Goal: Transaction & Acquisition: Purchase product/service

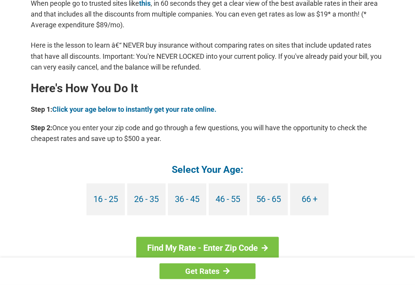
scroll to position [631, 0]
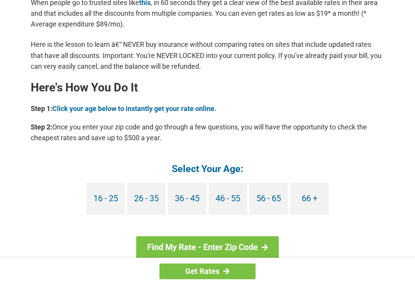
click at [303, 200] on link "66 +" at bounding box center [309, 199] width 38 height 32
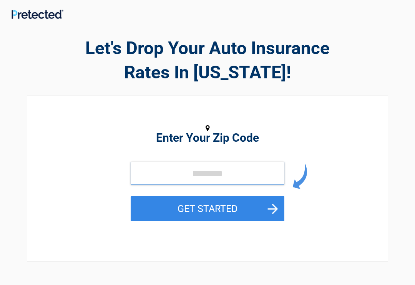
click at [156, 171] on input "tel" at bounding box center [208, 173] width 154 height 23
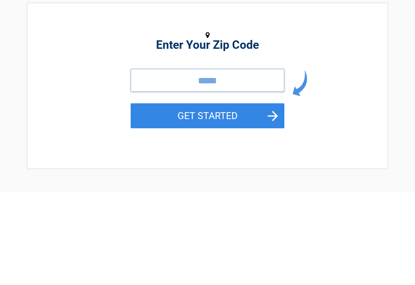
type input "*****"
click at [210, 197] on button "GET STARTED" at bounding box center [208, 209] width 154 height 25
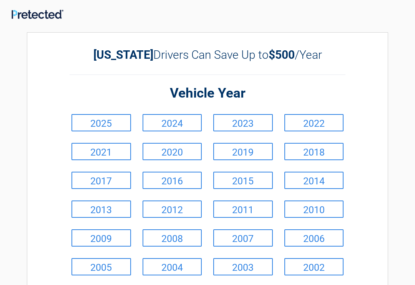
click at [165, 181] on link "2016" at bounding box center [173, 180] width 60 height 17
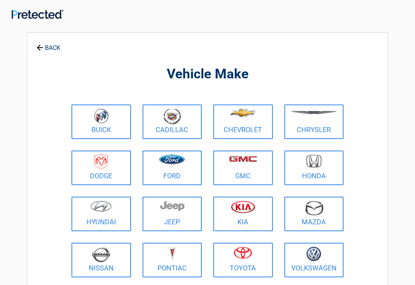
click at [167, 169] on figure at bounding box center [172, 163] width 50 height 17
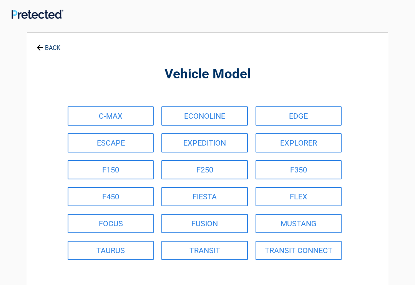
click at [104, 170] on link "F150" at bounding box center [111, 169] width 86 height 19
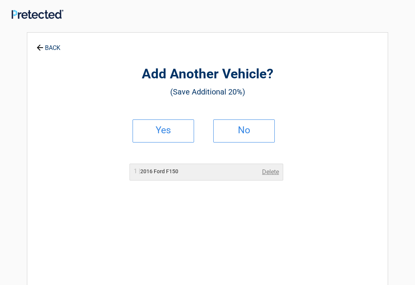
click at [157, 138] on link "Yes" at bounding box center [164, 131] width 62 height 23
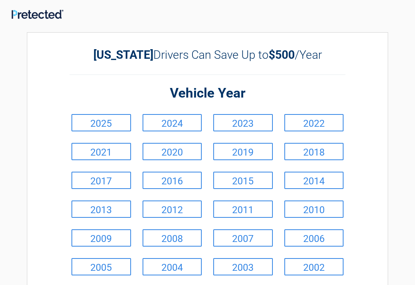
click at [165, 152] on link "2020" at bounding box center [173, 151] width 60 height 17
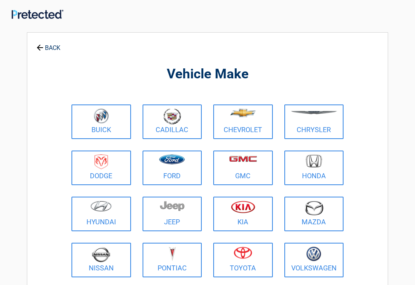
click at [99, 261] on img at bounding box center [101, 255] width 18 height 16
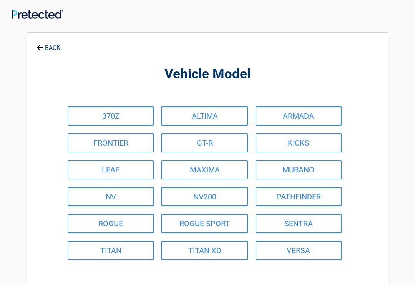
click at [109, 226] on link "ROGUE" at bounding box center [111, 223] width 86 height 19
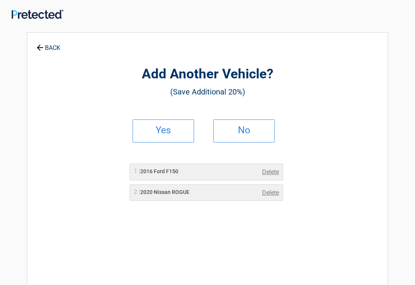
click at [241, 128] on h2 "No" at bounding box center [243, 130] width 45 height 5
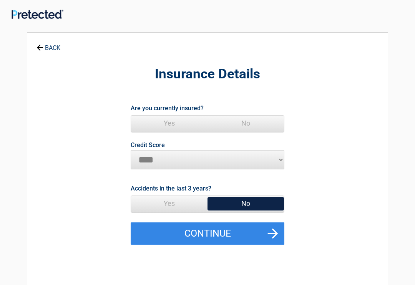
click at [164, 122] on span "Yes" at bounding box center [169, 123] width 77 height 15
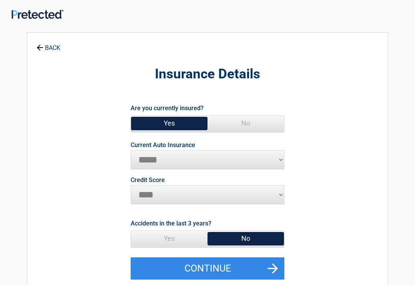
click at [197, 261] on button "Continue" at bounding box center [208, 269] width 154 height 22
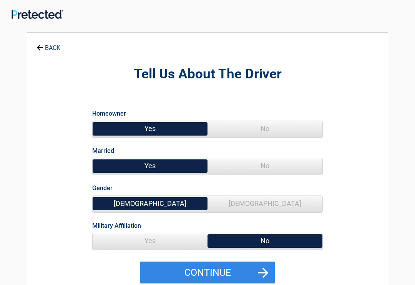
click at [187, 277] on button "Continue" at bounding box center [207, 273] width 135 height 22
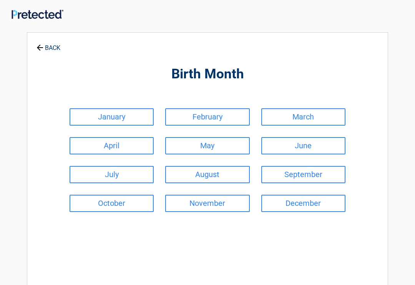
click at [297, 115] on link "March" at bounding box center [303, 116] width 84 height 17
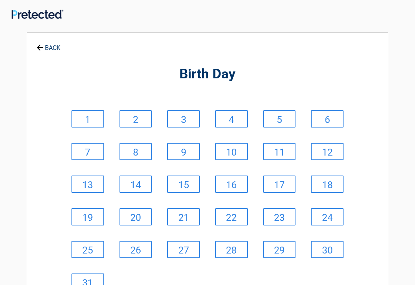
click at [89, 121] on link "1" at bounding box center [88, 118] width 33 height 17
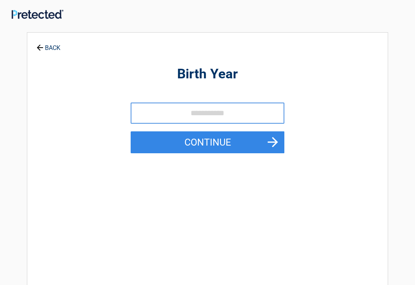
click at [183, 144] on button "Continue" at bounding box center [208, 143] width 154 height 22
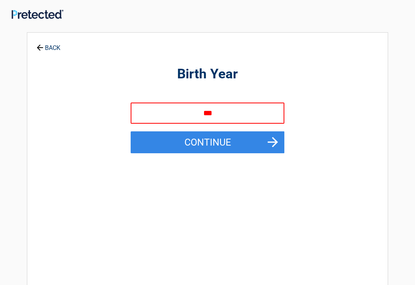
click at [220, 138] on button "Continue" at bounding box center [208, 143] width 154 height 22
type input "**"
click at [209, 144] on button "Continue" at bounding box center [208, 143] width 154 height 22
click at [215, 144] on button "Continue" at bounding box center [208, 143] width 154 height 22
click at [35, 51] on icon at bounding box center [39, 47] width 8 height 8
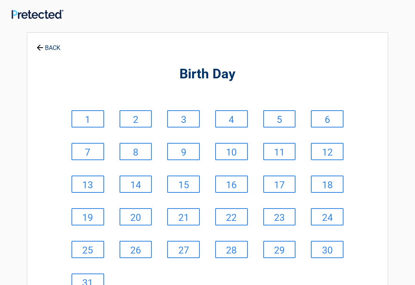
click at [90, 120] on link "1" at bounding box center [88, 118] width 33 height 17
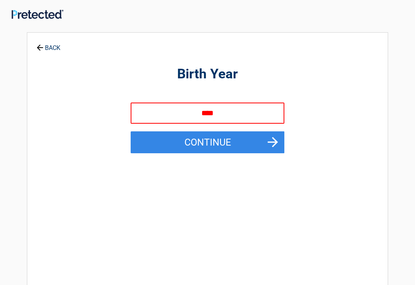
click at [40, 51] on icon at bounding box center [39, 47] width 8 height 8
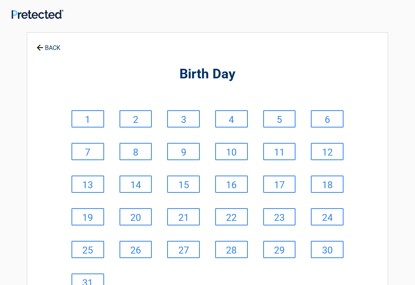
click at [89, 127] on div "1" at bounding box center [88, 119] width 48 height 33
click at [87, 124] on link "1" at bounding box center [88, 118] width 33 height 17
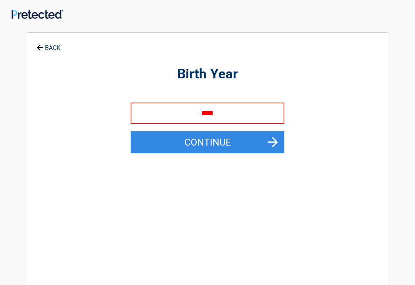
click at [205, 142] on button "Continue" at bounding box center [208, 143] width 154 height 22
click at [40, 50] on icon at bounding box center [39, 47] width 8 height 8
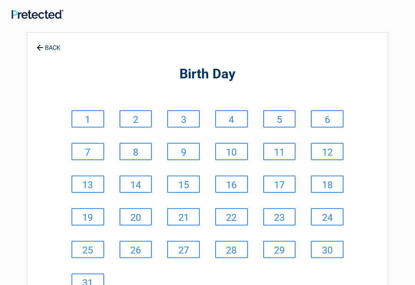
click at [39, 50] on icon at bounding box center [40, 48] width 6 height 6
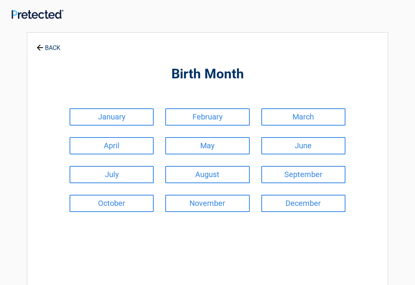
click at [39, 48] on icon at bounding box center [40, 48] width 6 height 6
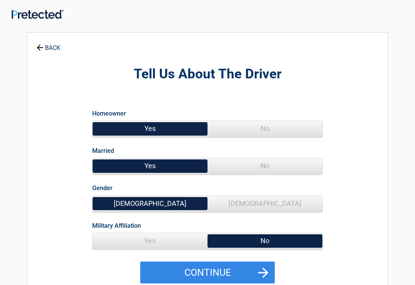
click at [197, 272] on button "Continue" at bounding box center [207, 273] width 135 height 22
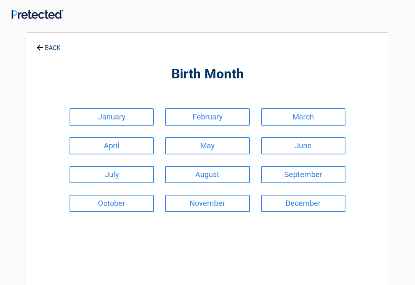
click at [302, 118] on link "March" at bounding box center [303, 116] width 84 height 17
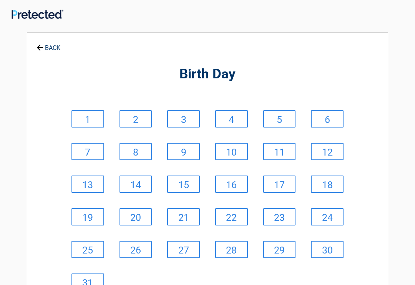
click at [87, 119] on link "1" at bounding box center [88, 118] width 33 height 17
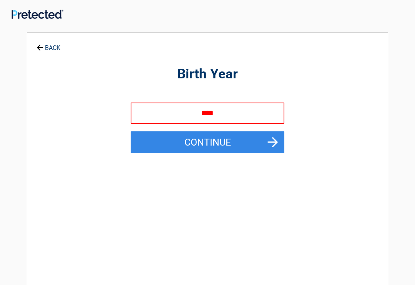
click at [259, 138] on button "Continue" at bounding box center [208, 143] width 154 height 22
click at [269, 143] on button "Continue" at bounding box center [208, 143] width 154 height 22
click at [259, 139] on button "Continue" at bounding box center [208, 143] width 154 height 22
click at [269, 141] on button "Continue" at bounding box center [208, 143] width 154 height 22
